Goal: Find specific page/section: Find specific page/section

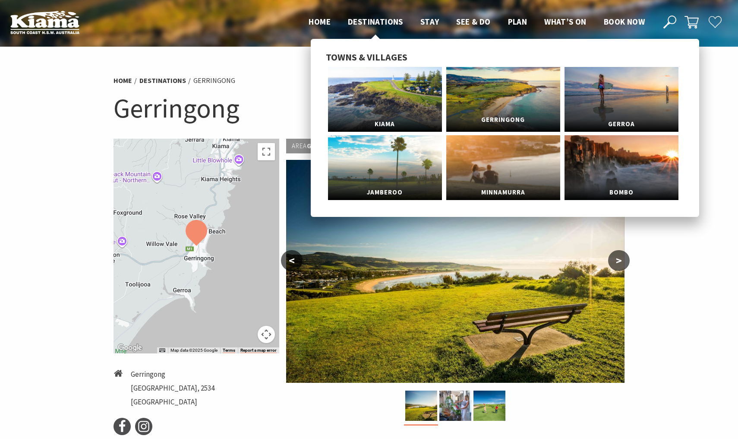
click at [514, 112] on span "Gerringong" at bounding box center [503, 120] width 114 height 16
click at [392, 102] on link "Kiama" at bounding box center [385, 99] width 114 height 65
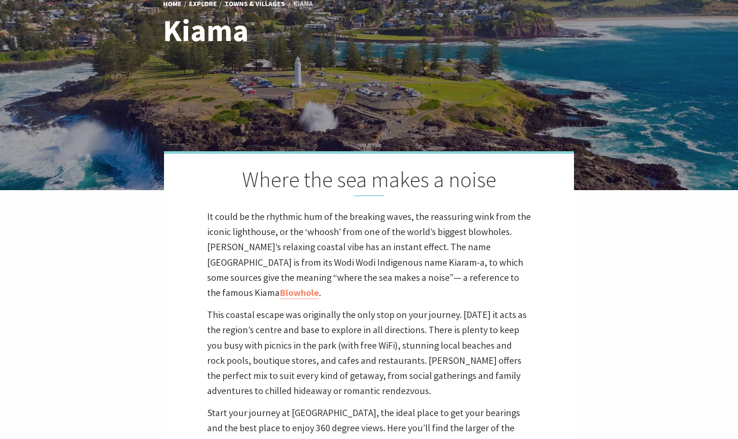
scroll to position [122, 0]
